Goal: Find specific page/section: Locate a particular part of the current website

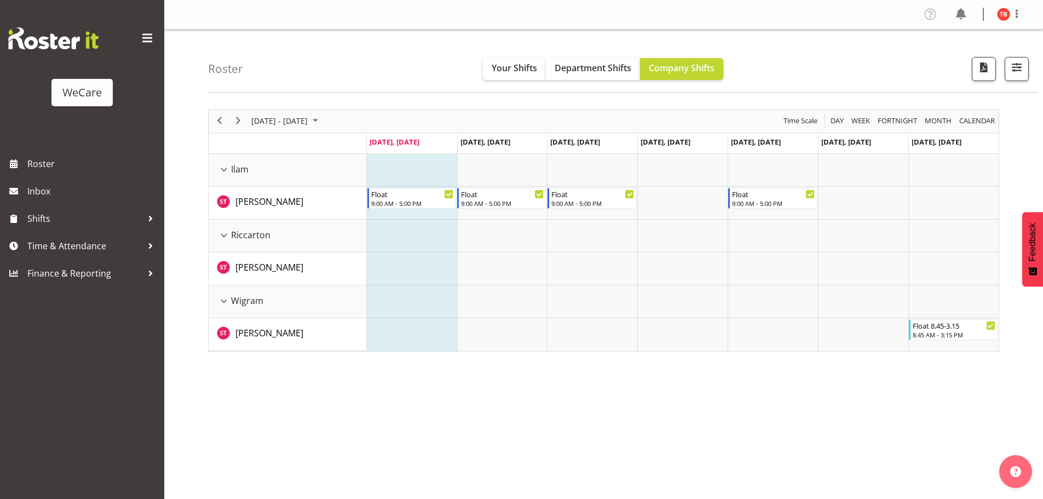
scroll to position [40, 0]
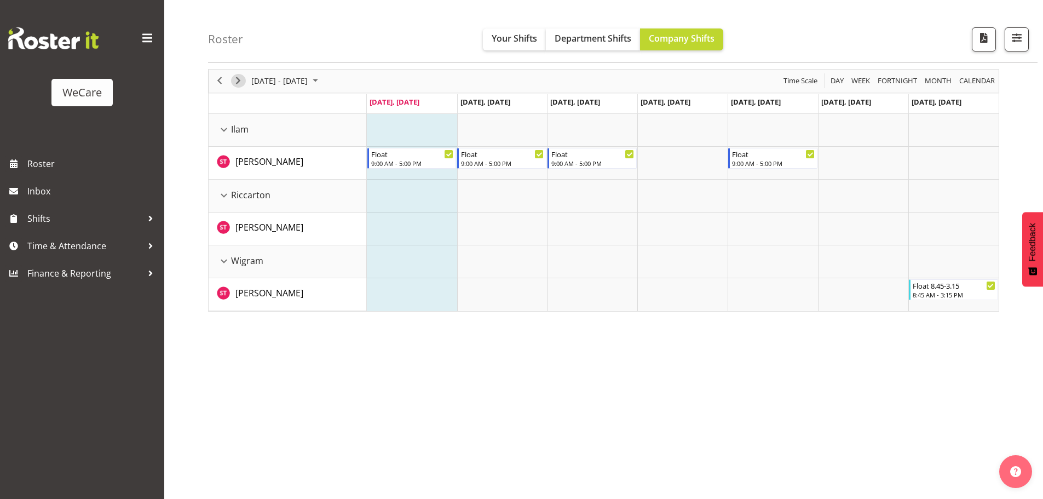
click at [237, 83] on span "Next" at bounding box center [238, 81] width 13 height 14
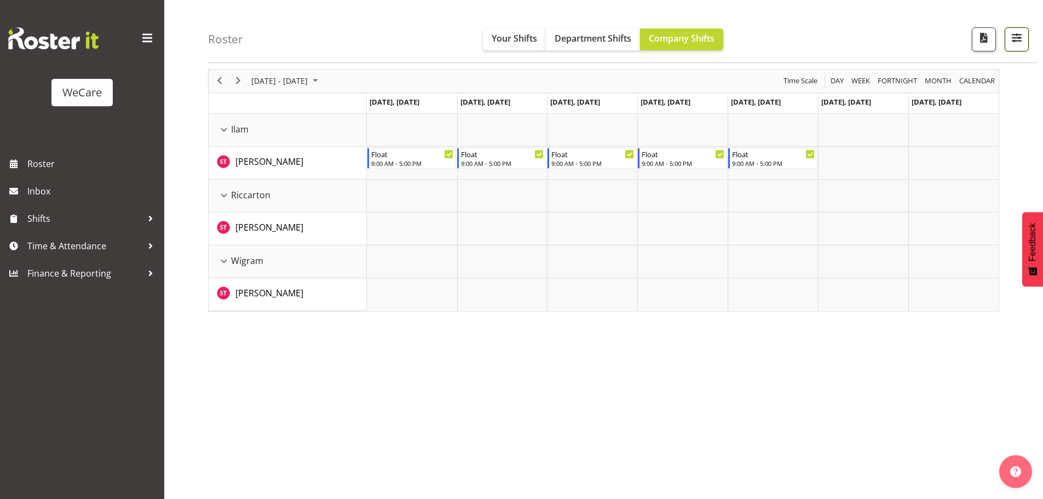
click at [1016, 39] on span "button" at bounding box center [1017, 38] width 14 height 14
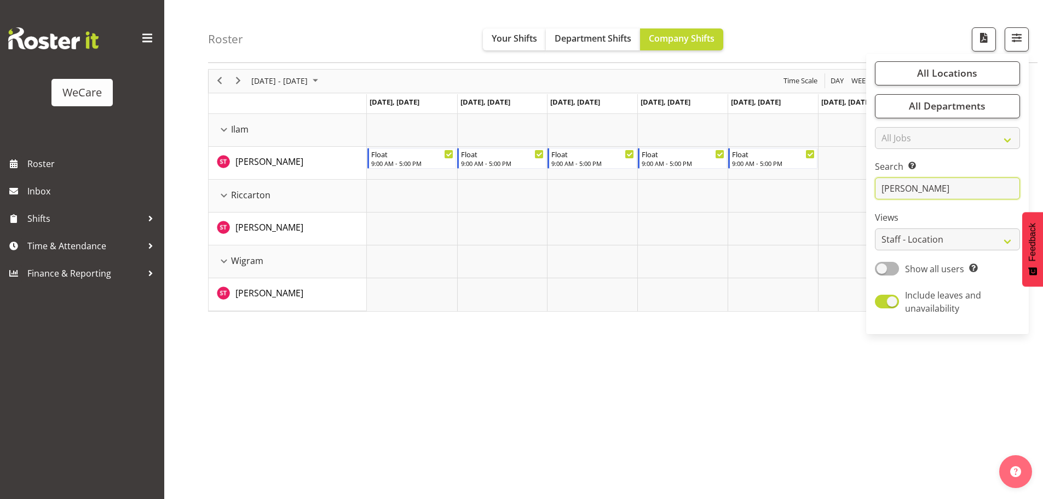
click at [955, 181] on input "[PERSON_NAME]" at bounding box center [947, 189] width 145 height 22
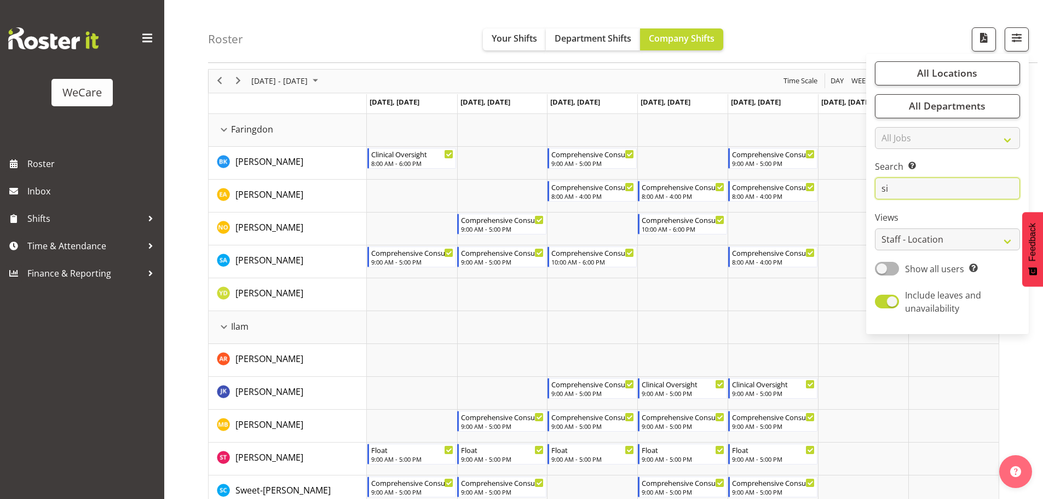
type input "s"
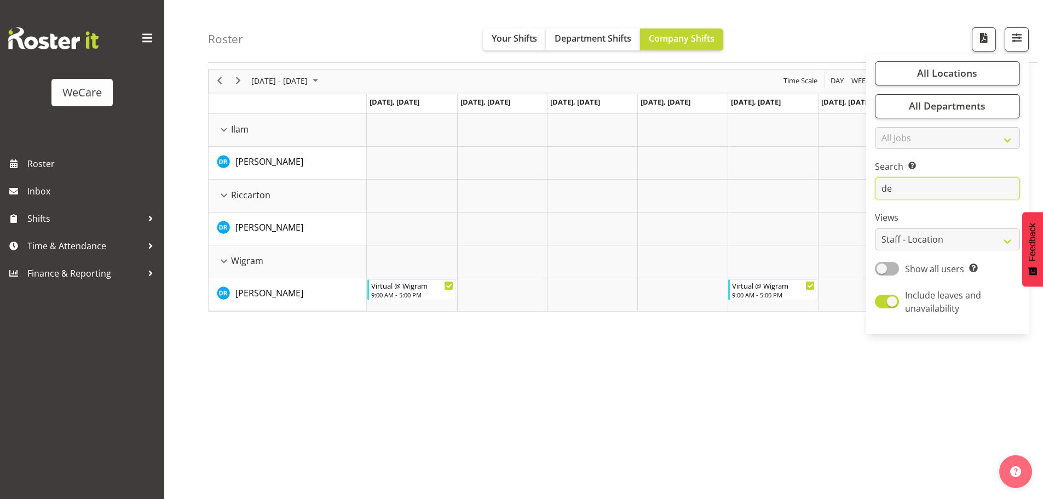
type input "d"
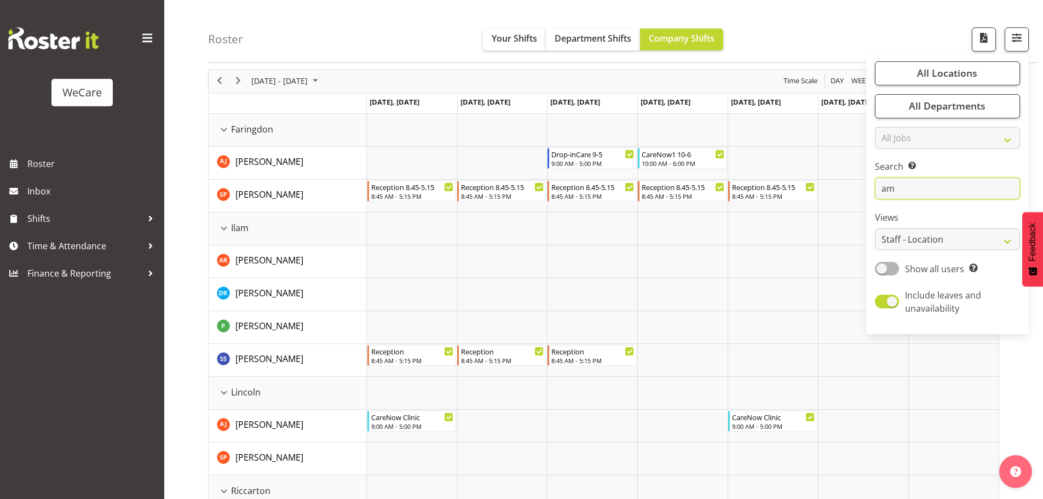
type input "a"
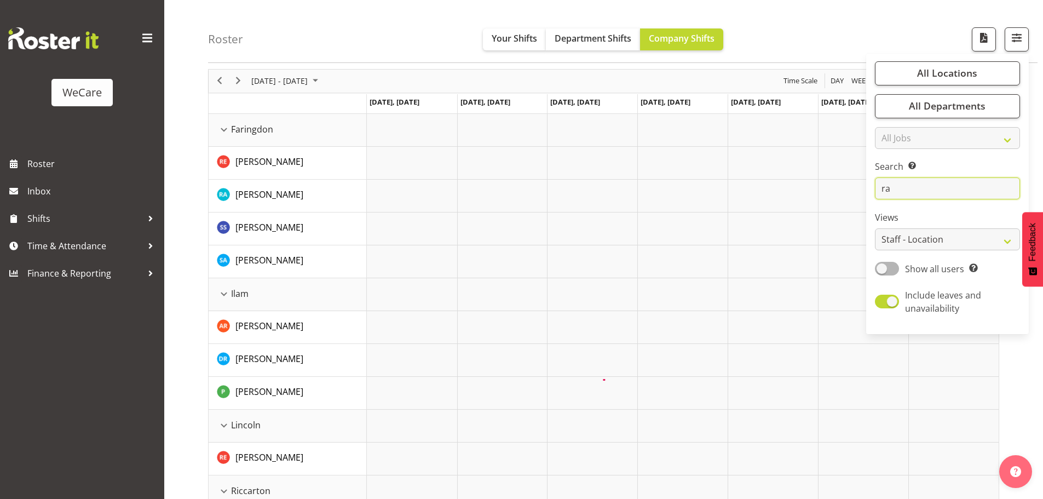
type input "r"
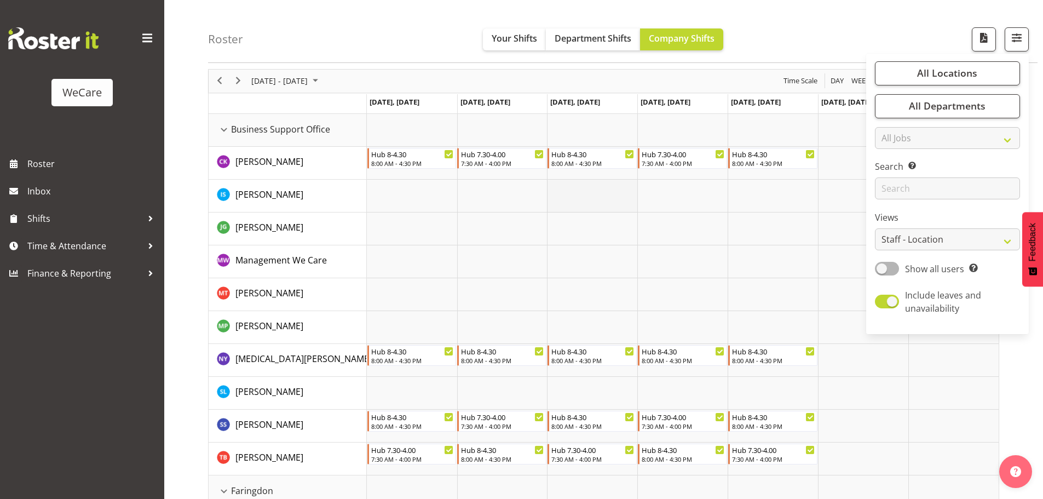
click at [596, 210] on td "Timeline Week of October 13, 2025" at bounding box center [592, 196] width 90 height 33
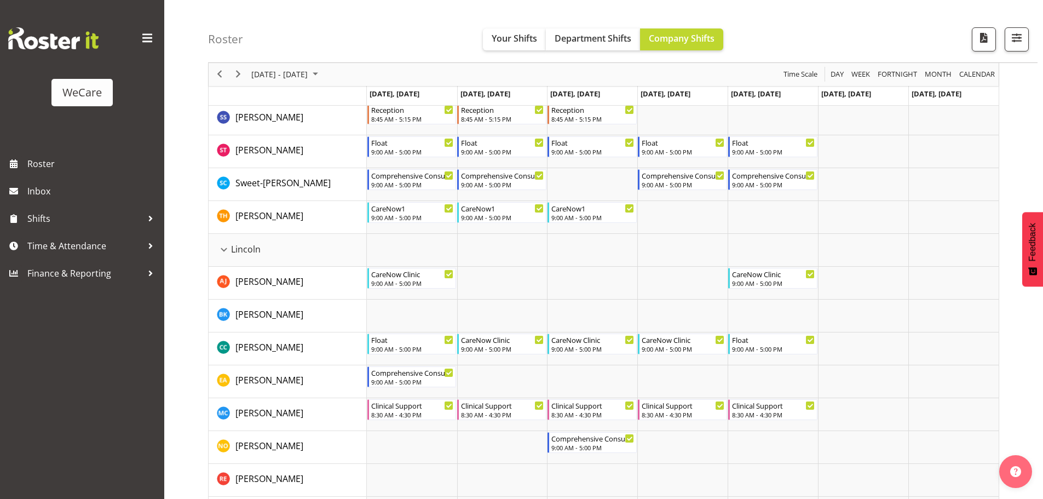
scroll to position [1602, 0]
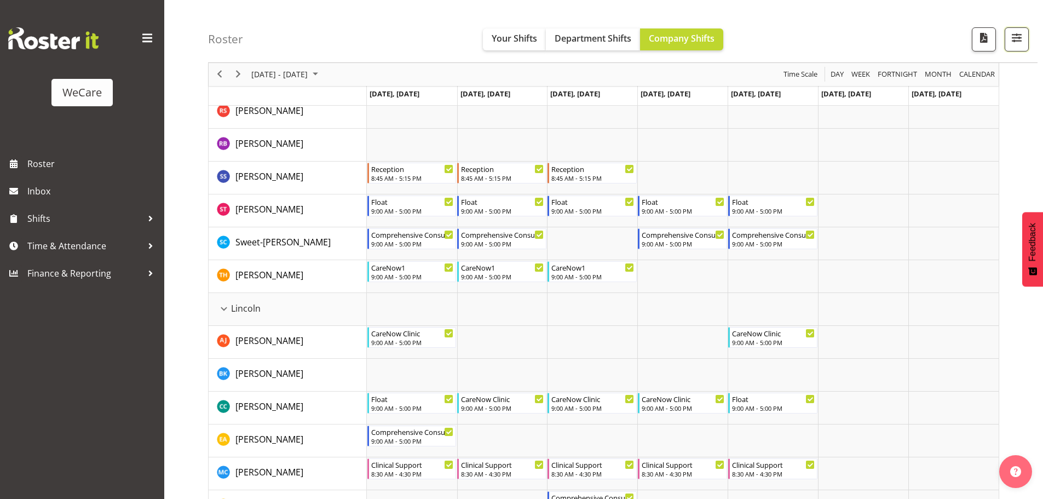
drag, startPoint x: 1019, startPoint y: 39, endPoint x: 1022, endPoint y: 54, distance: 14.9
click at [1019, 39] on span "button" at bounding box center [1017, 38] width 14 height 14
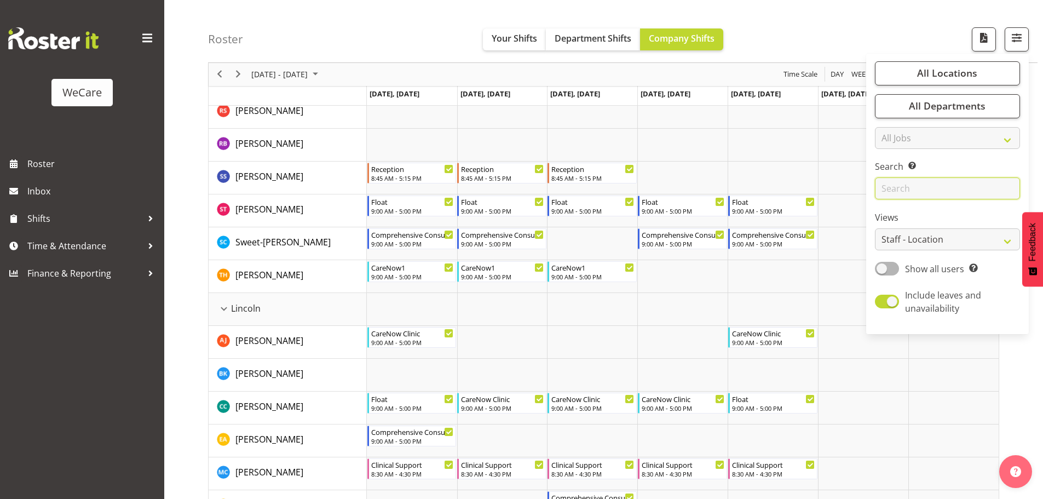
click at [894, 192] on input "text" at bounding box center [947, 189] width 145 height 22
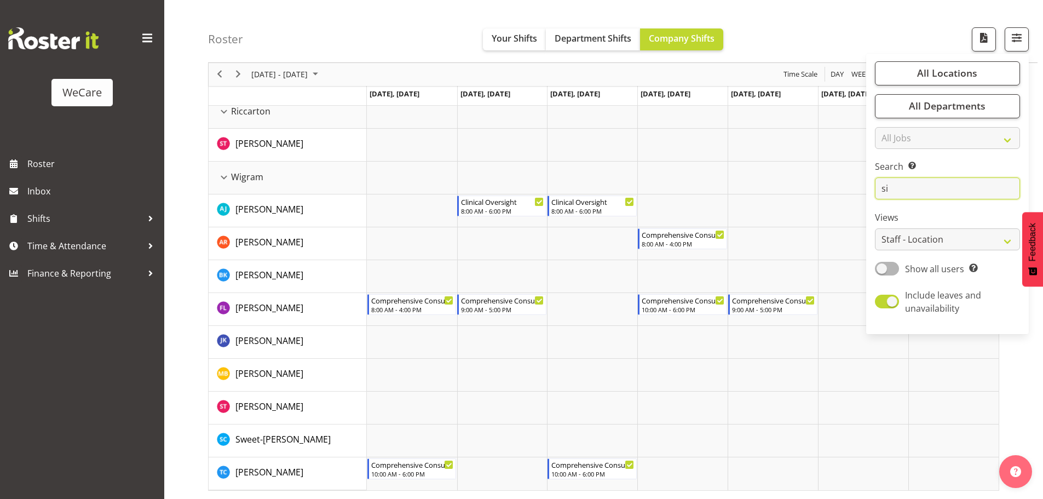
scroll to position [0, 0]
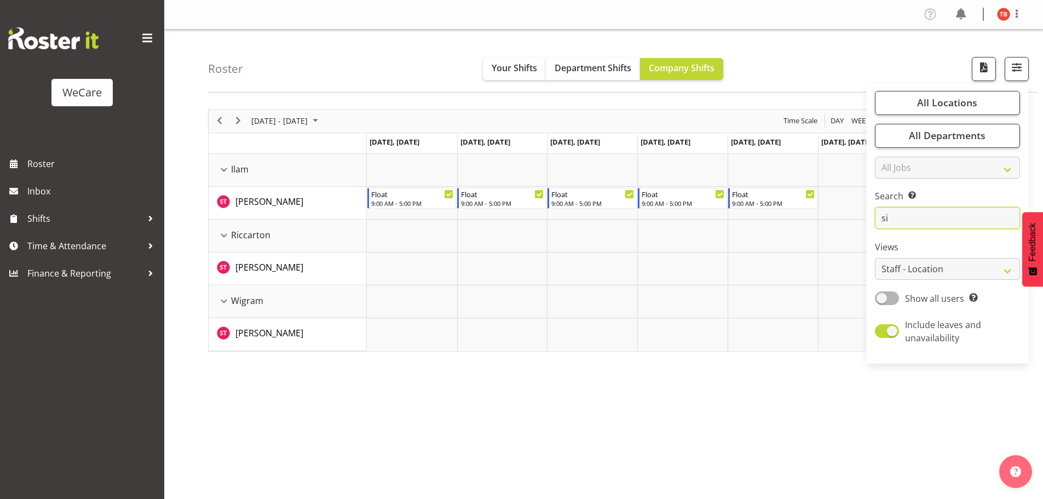
type input "s"
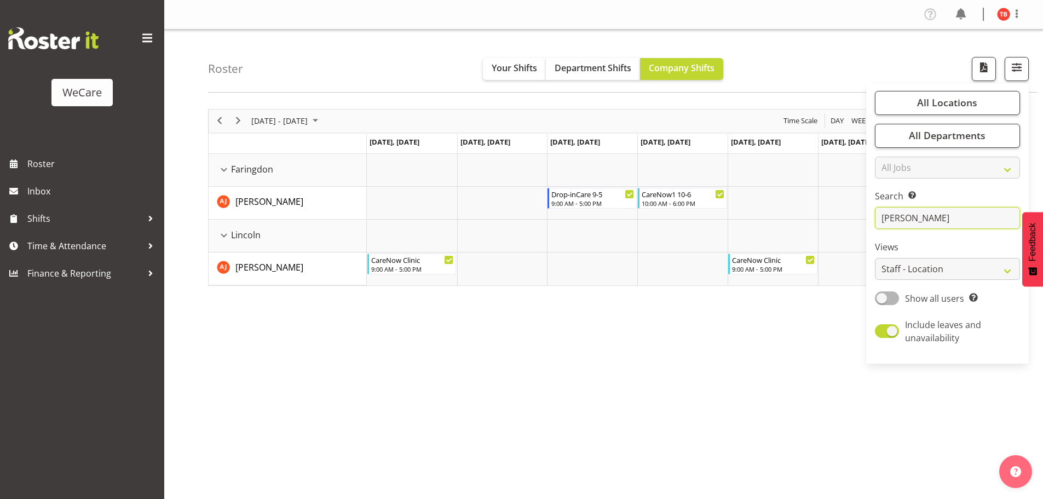
type input "[PERSON_NAME]"
